Goal: Use online tool/utility: Utilize a website feature to perform a specific function

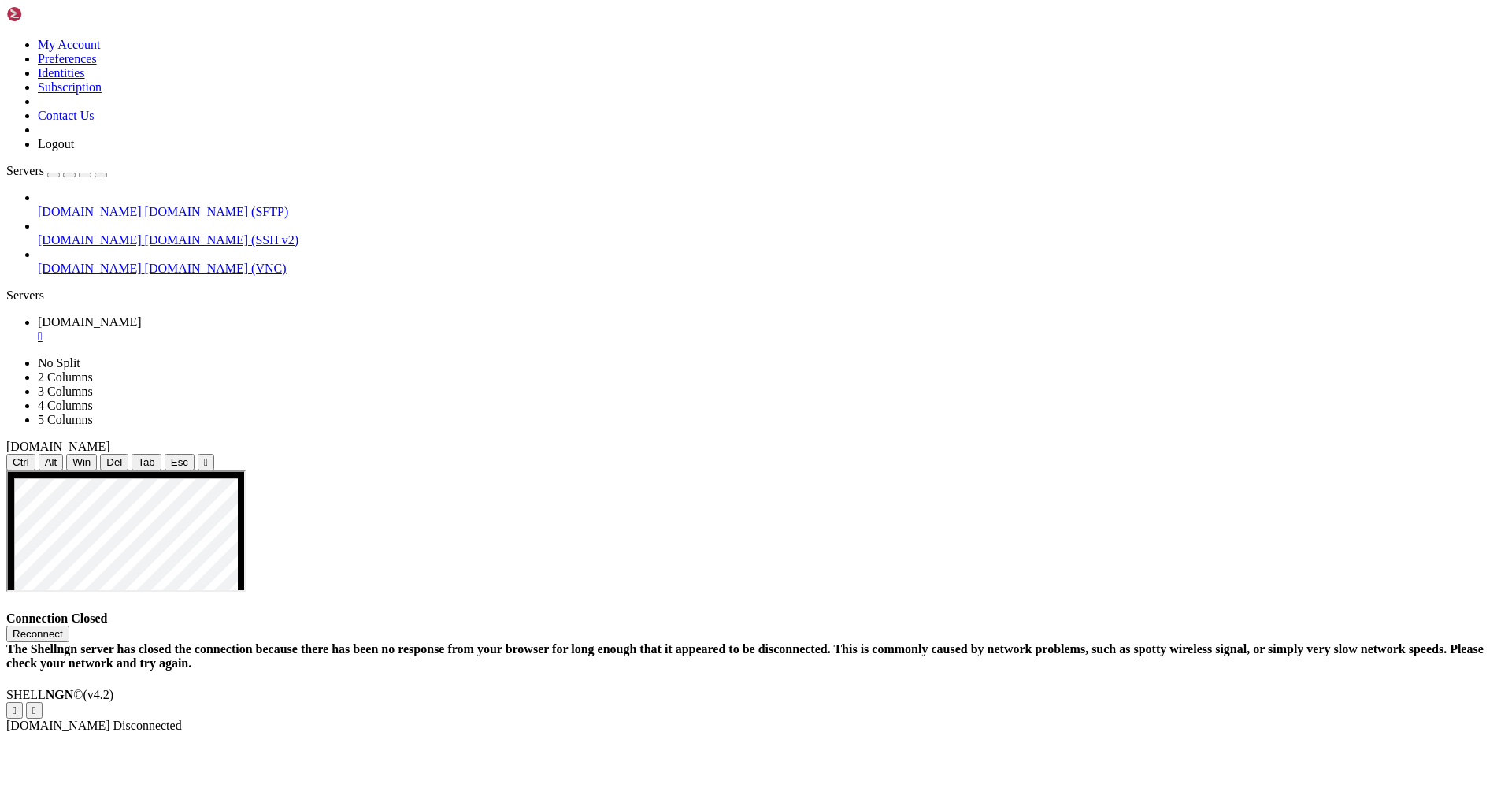
click at [70, 625] on button "Reconnect" at bounding box center [38, 634] width 63 height 17
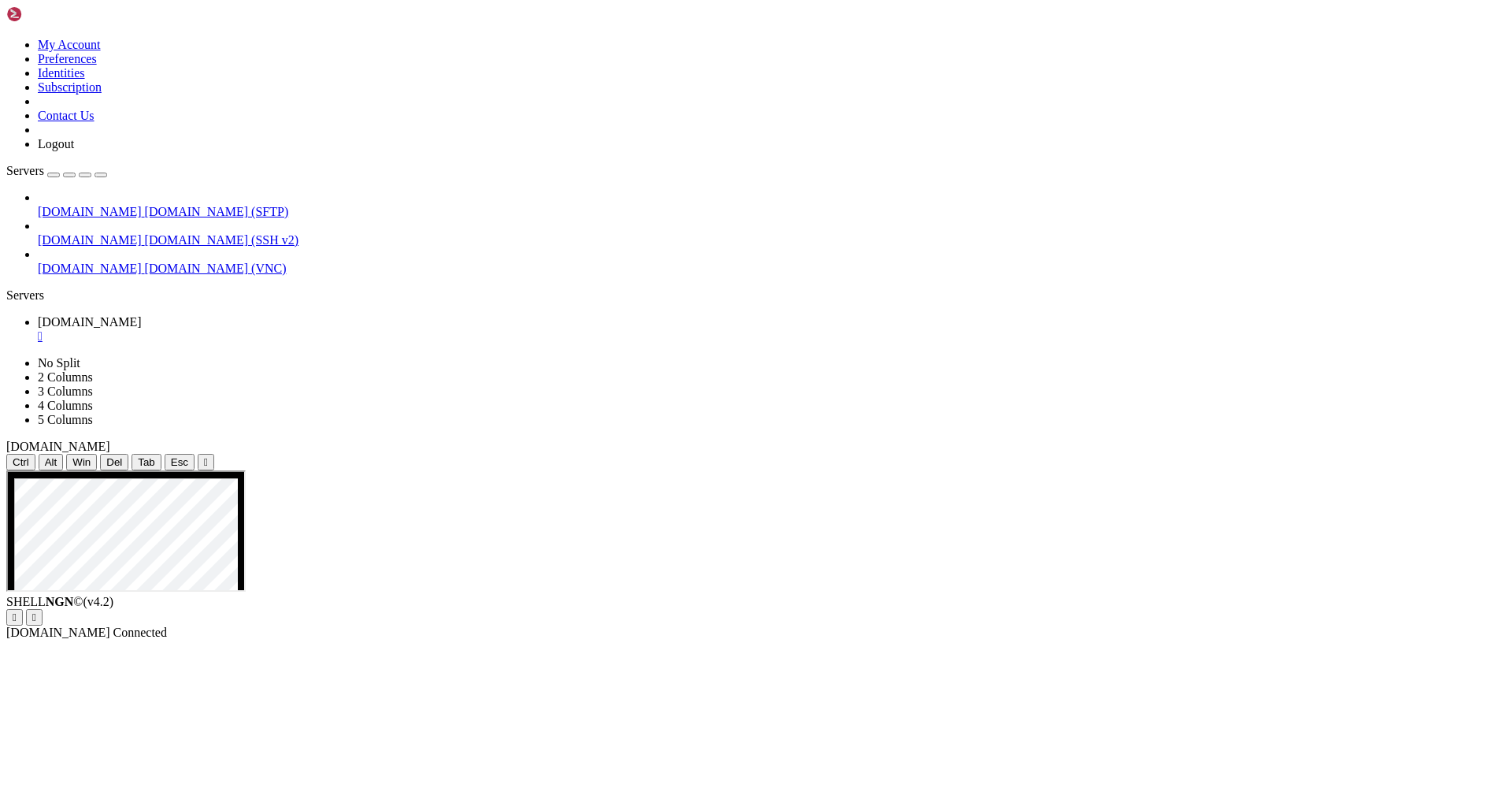
drag, startPoint x: 806, startPoint y: 1041, endPoint x: 823, endPoint y: 1042, distance: 17.0
